Goal: Obtain resource: Obtain resource

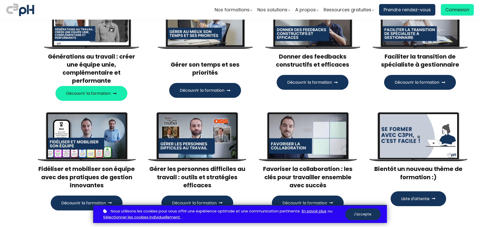
scroll to position [126, 0]
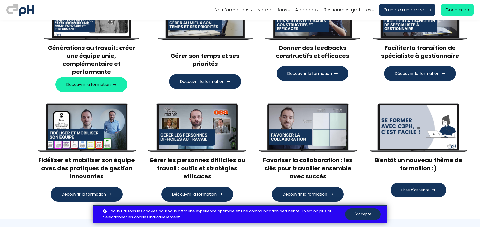
click at [88, 120] on div at bounding box center [87, 127] width 78 height 44
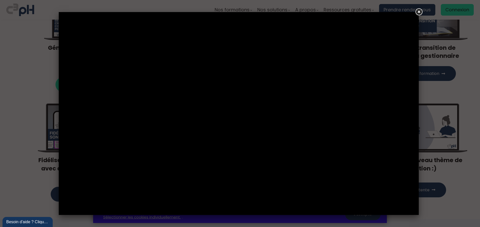
scroll to position [0, 0]
click at [420, 14] on link at bounding box center [418, 12] width 9 height 9
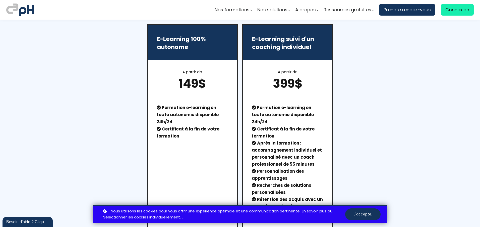
scroll to position [387, 0]
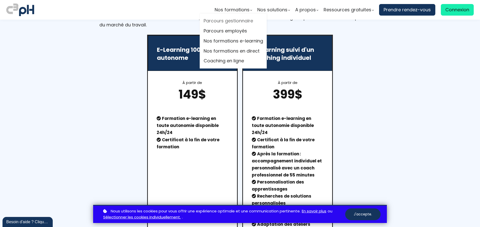
click at [240, 18] on link "Parcours gestionnaire" at bounding box center [234, 21] width 60 height 8
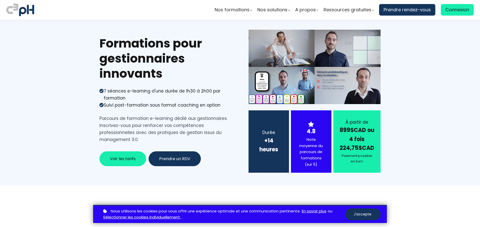
click at [137, 158] on button "Voir les tarifs" at bounding box center [122, 158] width 47 height 15
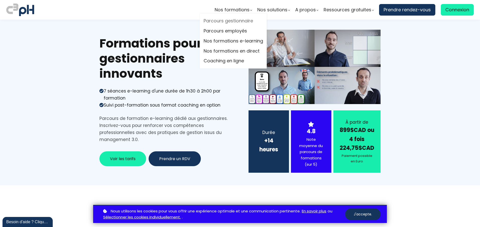
click at [227, 19] on link "Parcours gestionnaire" at bounding box center [234, 21] width 60 height 8
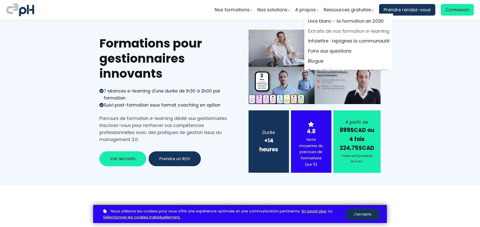
click at [318, 33] on link "Extraits de nos formation e-learning" at bounding box center [348, 31] width 81 height 8
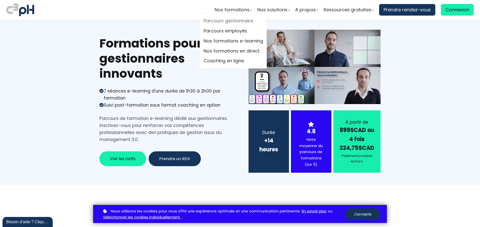
click at [214, 21] on link "Parcours gestionnaire" at bounding box center [234, 21] width 60 height 8
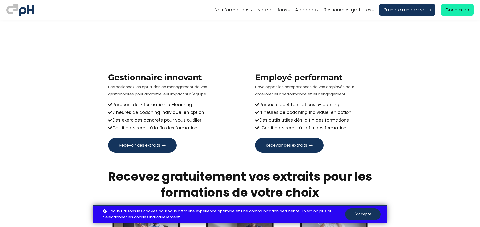
scroll to position [326, 0]
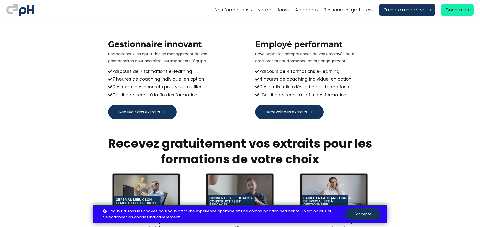
click at [147, 106] on button "Recevoir des extraits" at bounding box center [142, 111] width 69 height 15
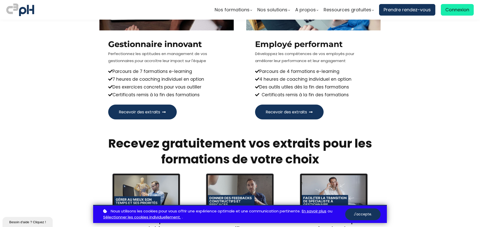
scroll to position [0, 0]
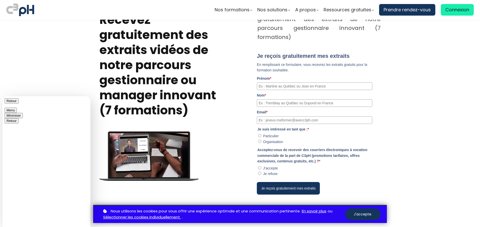
scroll to position [83, 0]
type textarea "y a til des jeu de role dans le foration eleraning ?"
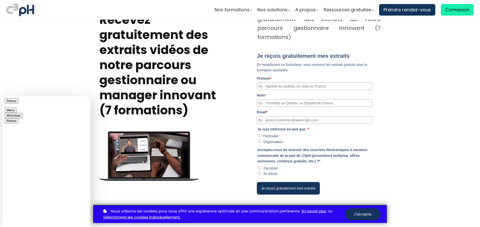
scroll to position [105, 0]
drag, startPoint x: 56, startPoint y: 192, endPoint x: 27, endPoint y: 188, distance: 29.4
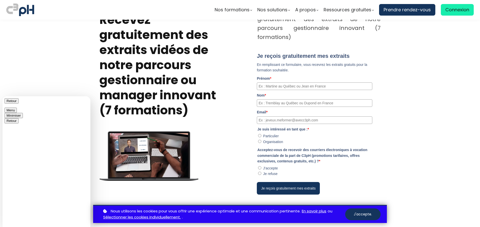
click at [17, 107] on button "Menu" at bounding box center [11, 109] width 12 height 5
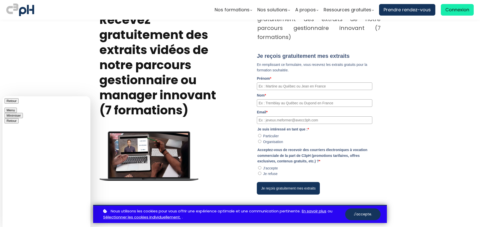
type textarea "?"
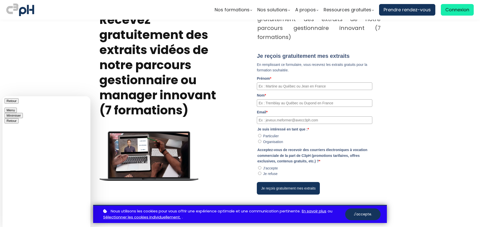
drag, startPoint x: 55, startPoint y: 180, endPoint x: 27, endPoint y: 175, distance: 28.9
copy span "y a til des jeu de role dans le foration eleraning"
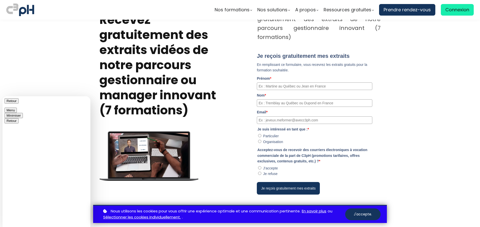
paste textarea "y a til des jeu de role dans le foration eleraning"
type textarea "y a til des jeu de role dans le foration eleraning"
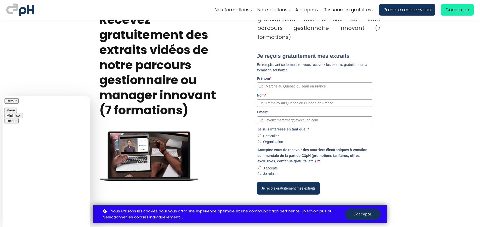
click at [12, 103] on button "Retour" at bounding box center [12, 100] width 14 height 5
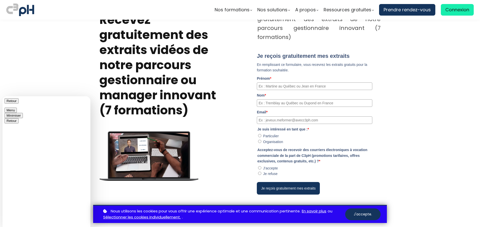
click at [23, 113] on button "Minimiser" at bounding box center [14, 115] width 18 height 5
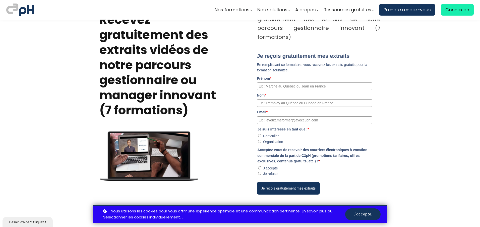
click at [275, 82] on input "Prénom *" at bounding box center [315, 86] width 116 height 8
type input "Abdelkrim"
type input "SABRI"
click at [283, 116] on input "Email *" at bounding box center [315, 120] width 116 height 8
type input "ouzdi1976@yahoo.fr"
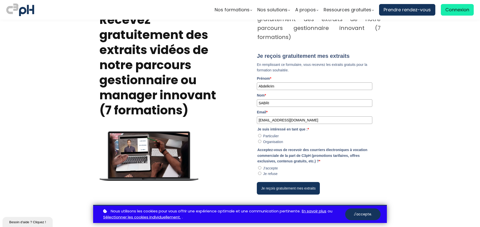
click at [264, 134] on label "Particulier" at bounding box center [271, 136] width 16 height 4
click at [261, 134] on input "Particulier" at bounding box center [259, 135] width 3 height 3
radio input "true"
click at [258, 166] on input "J'accepte" at bounding box center [259, 167] width 3 height 3
radio input "true"
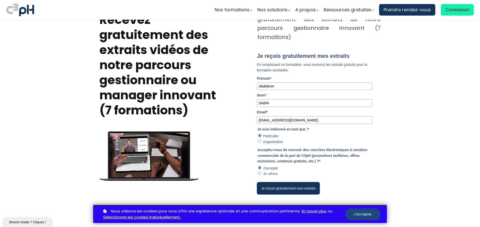
click at [359, 212] on button "J'accepte." at bounding box center [362, 214] width 35 height 12
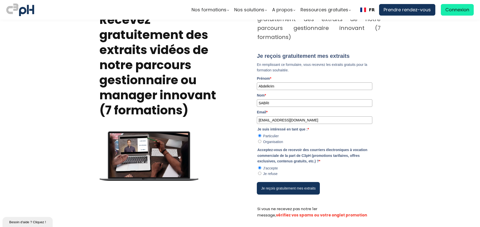
click at [306, 182] on button "Je reçois gratuitement mes extraits" at bounding box center [288, 188] width 63 height 13
radio input "true"
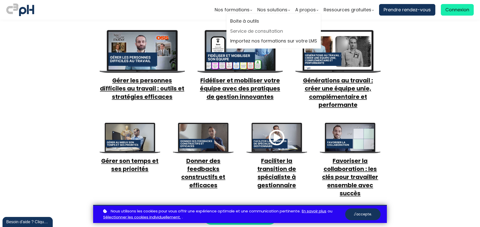
click at [263, 29] on link "Service de consultation" at bounding box center [273, 31] width 87 height 8
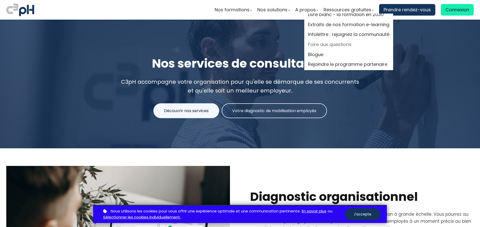
scroll to position [8, 0]
click at [327, 39] on link "Foire aux questions" at bounding box center [348, 43] width 81 height 8
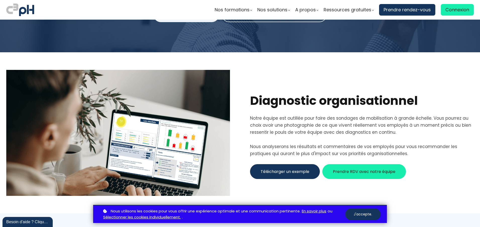
scroll to position [100, 0]
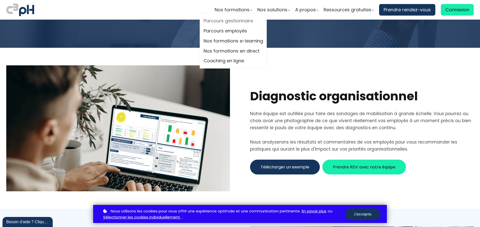
click at [242, 22] on link "Parcours gestionnaire" at bounding box center [234, 21] width 60 height 8
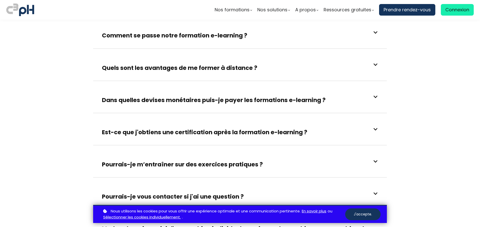
scroll to position [176, 0]
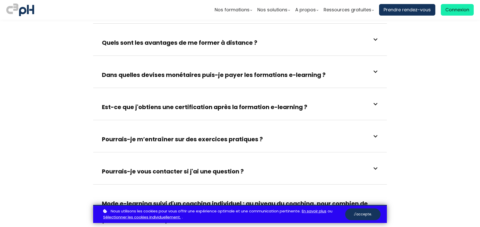
click at [368, 134] on div "Pourrais-je m’entraîner sur des exercices pratiques ?" at bounding box center [240, 136] width 276 height 14
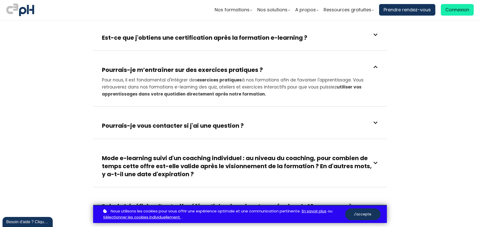
scroll to position [251, 0]
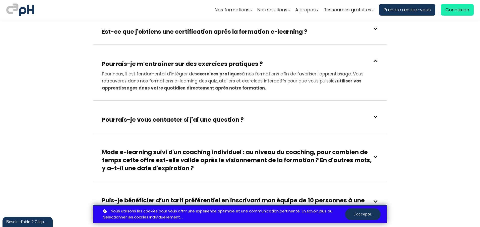
click at [376, 156] on span at bounding box center [376, 156] width 5 height 5
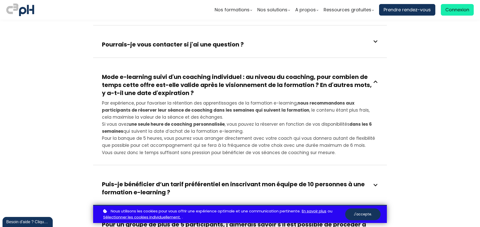
scroll to position [276, 0]
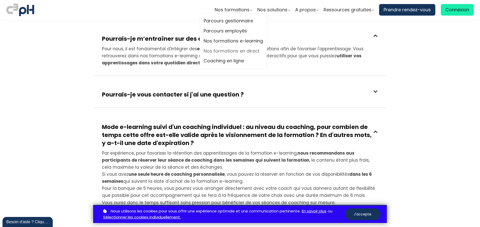
click at [251, 48] on link "Nos formations en direct" at bounding box center [234, 51] width 60 height 8
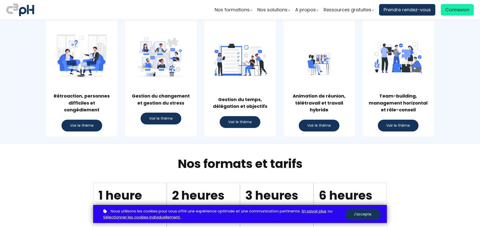
scroll to position [402, 0]
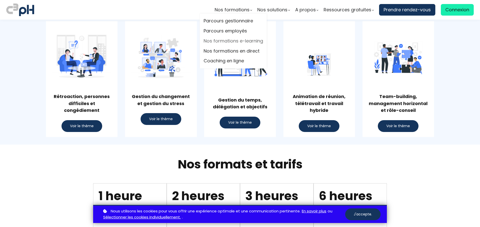
click at [220, 38] on link "Nos formations e-learning" at bounding box center [234, 41] width 60 height 8
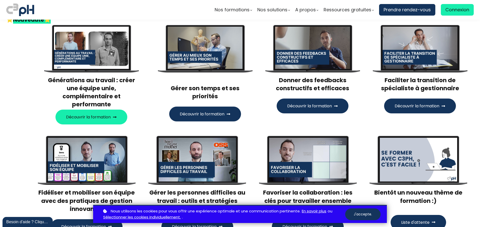
scroll to position [126, 0]
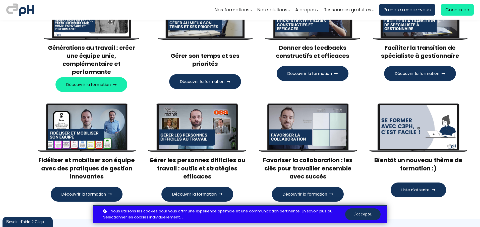
click at [116, 83] on span at bounding box center [115, 85] width 4 height 4
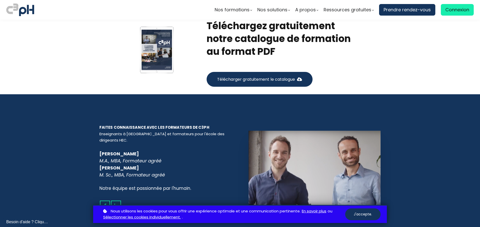
scroll to position [788, 0]
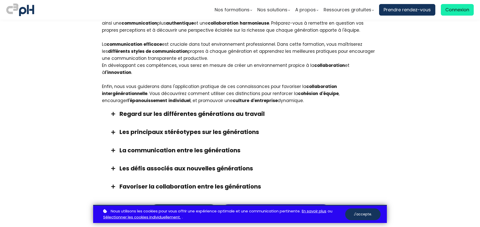
scroll to position [578, 0]
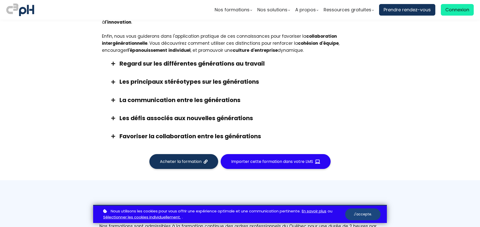
click at [357, 212] on button "J'accepte." at bounding box center [362, 214] width 35 height 12
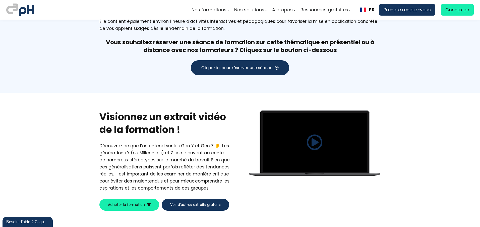
scroll to position [1055, 0]
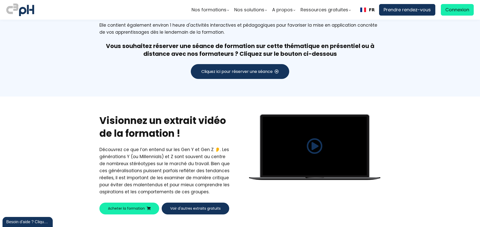
click at [43, 219] on div "Besoin d'aide ? Cliquez !" at bounding box center [27, 222] width 43 height 6
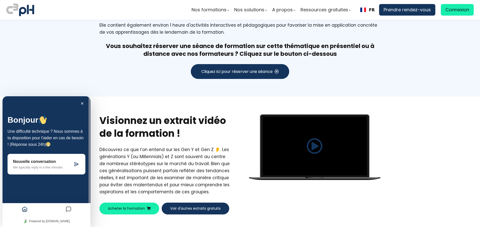
click at [65, 167] on p "We typically reply in a few minutes" at bounding box center [43, 167] width 60 height 4
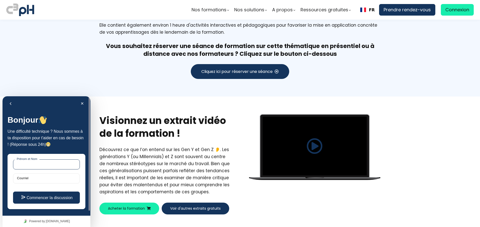
click at [65, 167] on input "Prénom et Nom" at bounding box center [46, 164] width 67 height 10
type input "[EMAIL_ADDRESS][DOMAIN_NAME]"
click at [52, 180] on input "Courriel" at bounding box center [46, 178] width 67 height 10
type input "[EMAIL_ADDRESS][DOMAIN_NAME]"
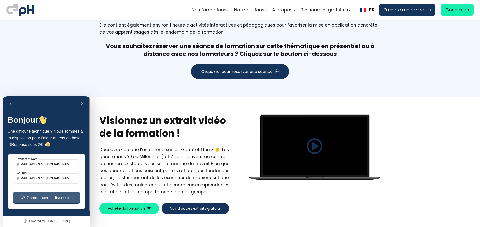
click at [64, 195] on button "Commencer la discussion" at bounding box center [46, 197] width 67 height 12
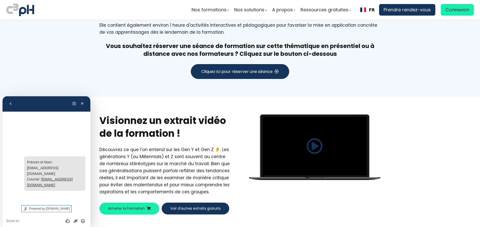
click at [57, 205] on link "Powered by tawk.to" at bounding box center [47, 208] width 50 height 7
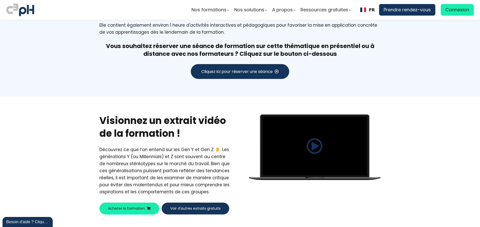
scroll to position [0, 0]
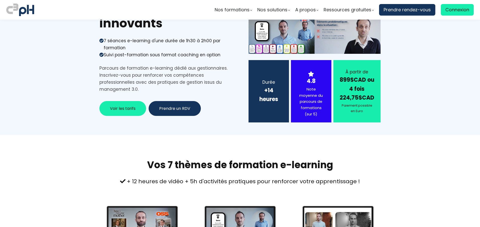
click at [125, 111] on span "Voir les tarifs" at bounding box center [123, 108] width 26 height 6
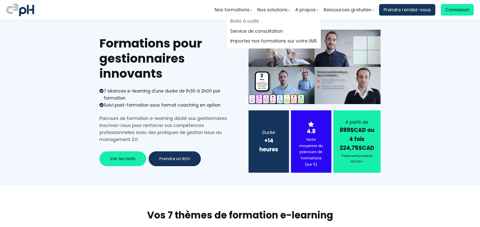
click at [239, 21] on link "Boite à outils" at bounding box center [273, 21] width 87 height 8
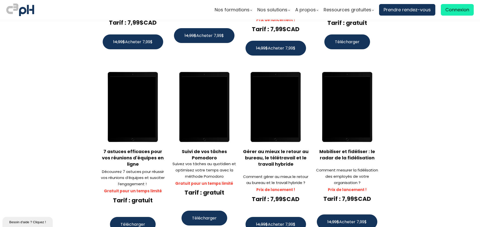
scroll to position [502, 0]
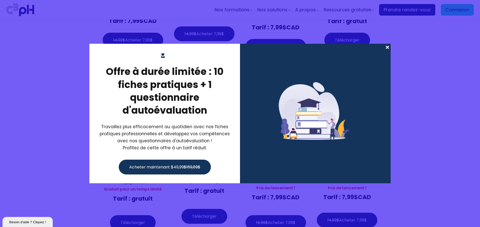
click at [388, 47] on span at bounding box center [387, 47] width 7 height 7
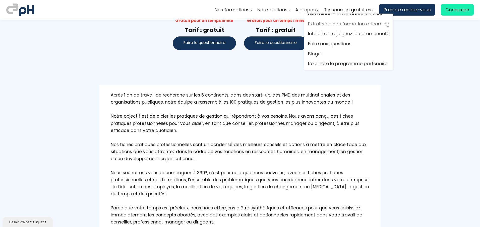
scroll to position [8, 0]
